Goal: Register for event/course

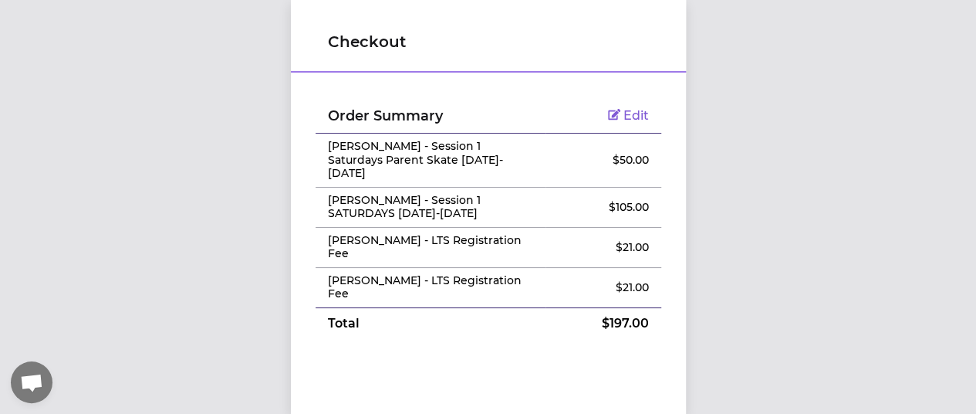
scroll to position [466, 0]
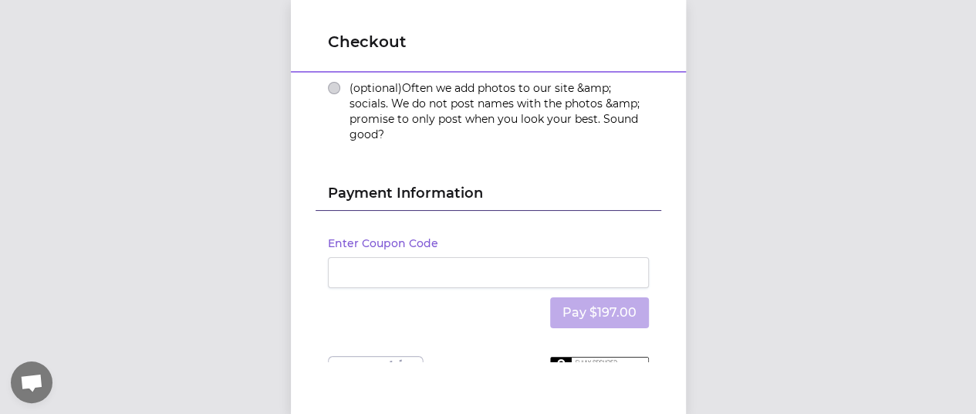
click at [414, 257] on div at bounding box center [488, 272] width 321 height 31
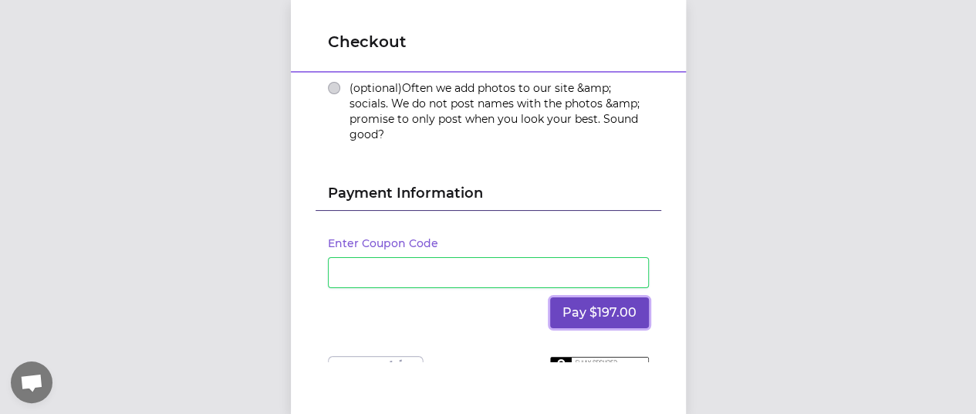
click at [580, 297] on button "Pay $197.00" at bounding box center [599, 312] width 99 height 31
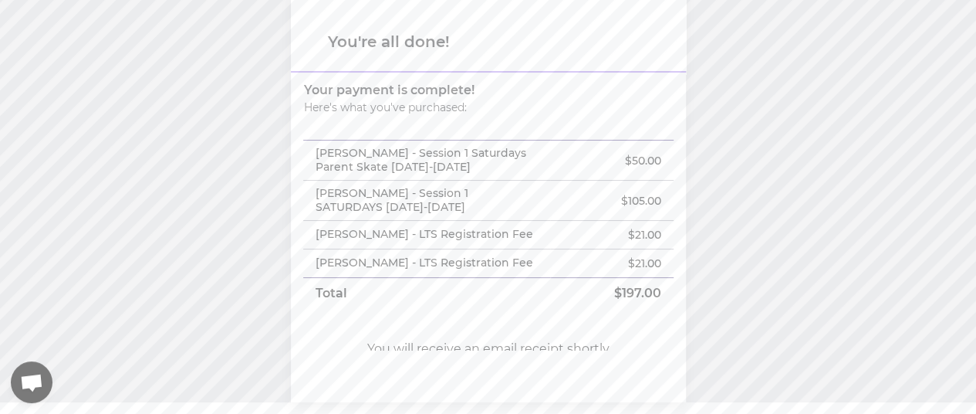
scroll to position [99, 0]
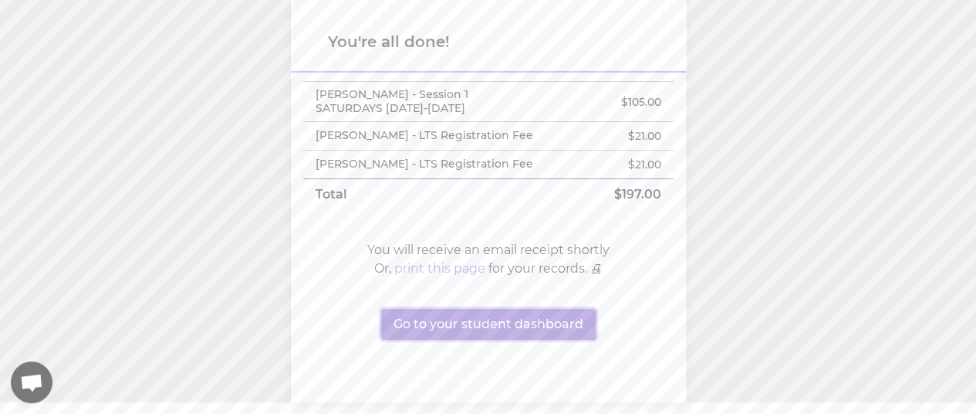
click at [531, 322] on button "Go to your student dashboard" at bounding box center [488, 324] width 214 height 31
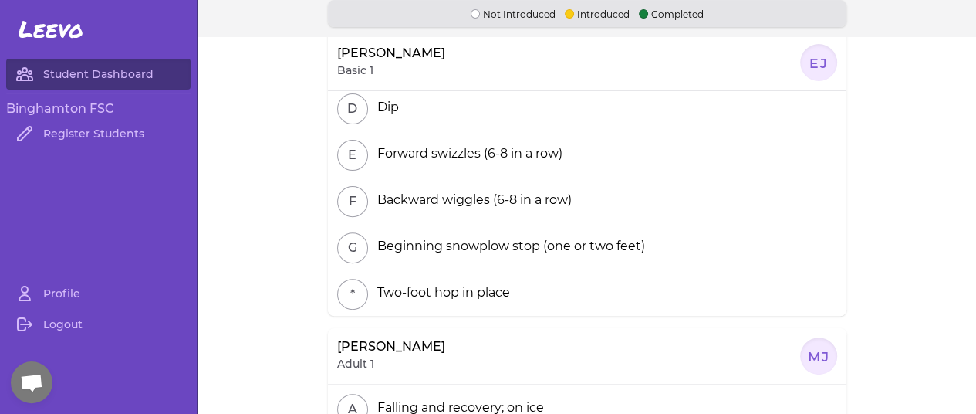
scroll to position [160, 0]
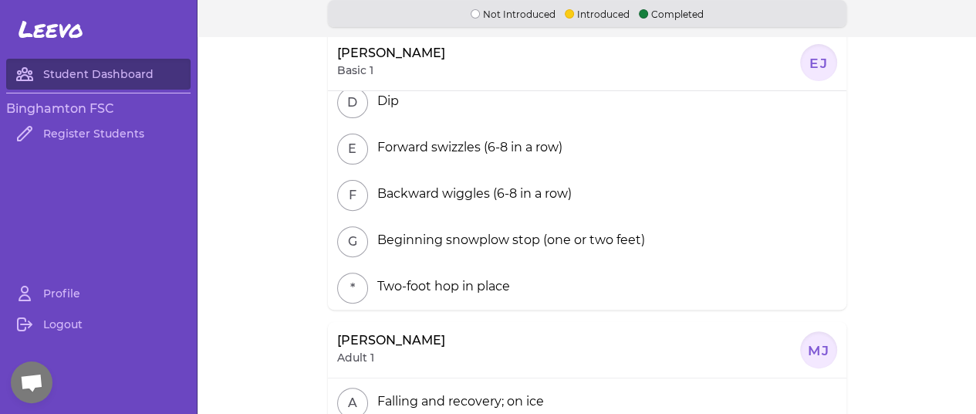
click at [888, 261] on main "Not Introduced Introduced Completed [PERSON_NAME] Basic 1 EJ A Sit on ice and s…" at bounding box center [587, 207] width 778 height 414
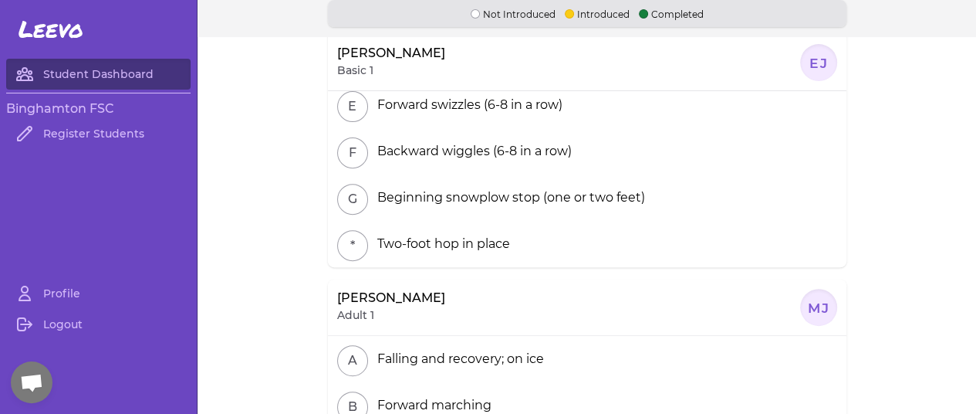
scroll to position [0, 0]
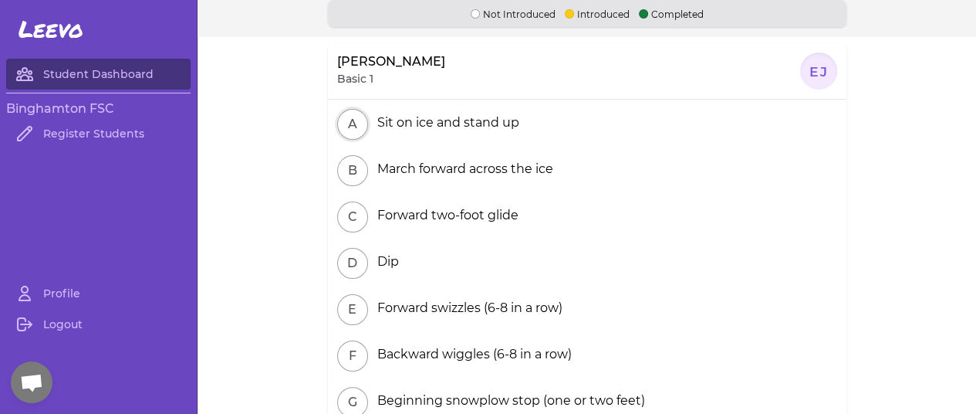
click at [343, 127] on button "A" at bounding box center [352, 124] width 31 height 31
click at [345, 135] on button "A" at bounding box center [352, 124] width 31 height 31
click at [350, 177] on button "B" at bounding box center [352, 170] width 31 height 31
click at [343, 226] on button "C" at bounding box center [352, 216] width 31 height 31
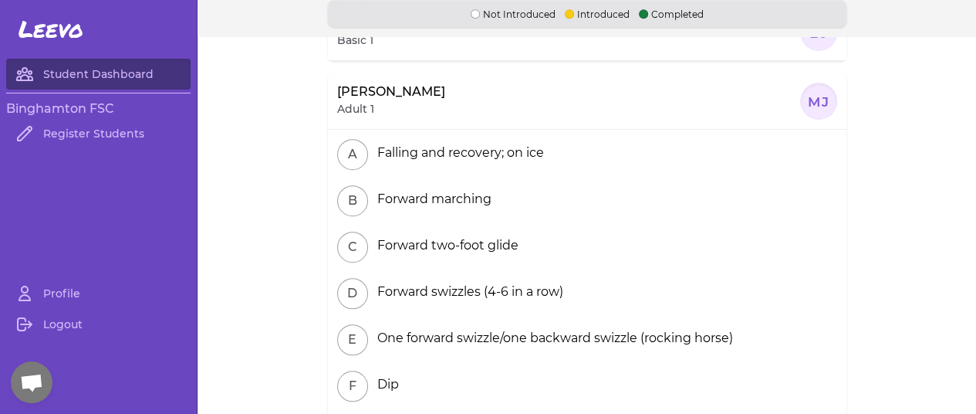
scroll to position [437, 0]
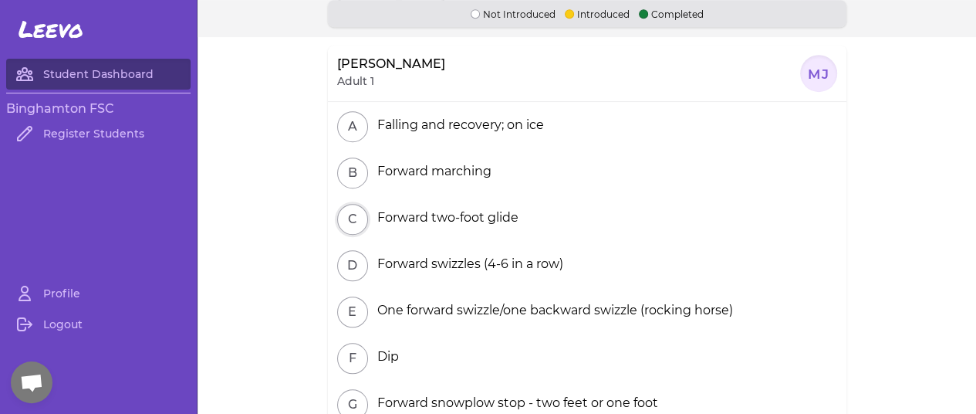
click at [351, 218] on button "C" at bounding box center [352, 219] width 31 height 31
click at [342, 266] on button "D" at bounding box center [352, 265] width 31 height 31
click at [74, 72] on link "Student Dashboard" at bounding box center [98, 74] width 184 height 31
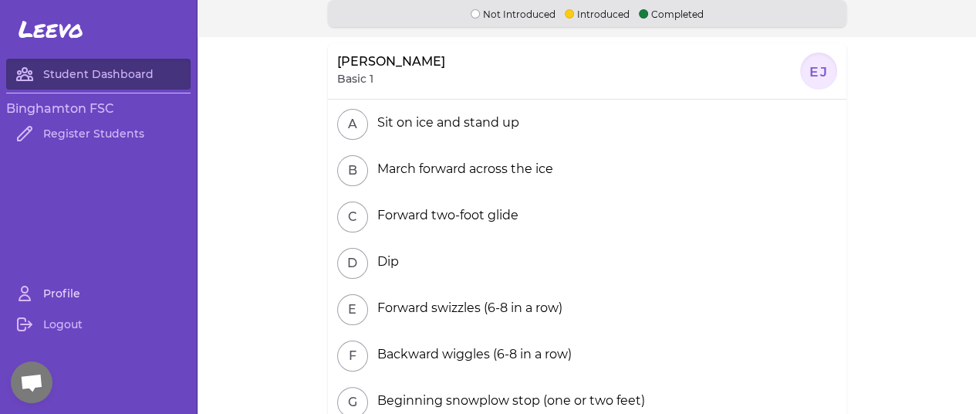
click at [53, 305] on link "Profile" at bounding box center [98, 293] width 184 height 31
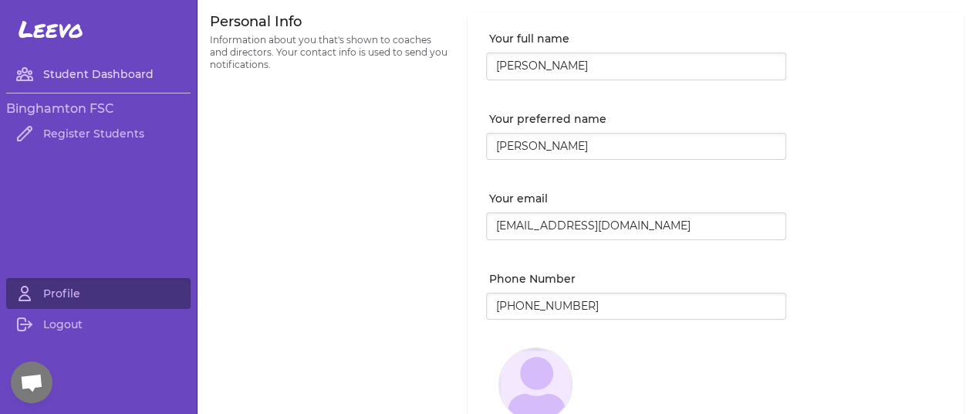
click at [68, 75] on link "Student Dashboard" at bounding box center [98, 74] width 184 height 31
